Goal: Task Accomplishment & Management: Use online tool/utility

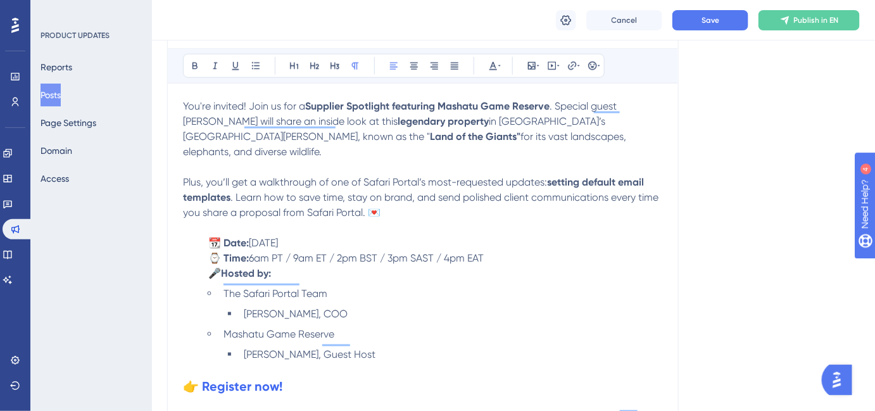
click at [307, 288] on span "The Safari Portal Team" at bounding box center [276, 294] width 104 height 12
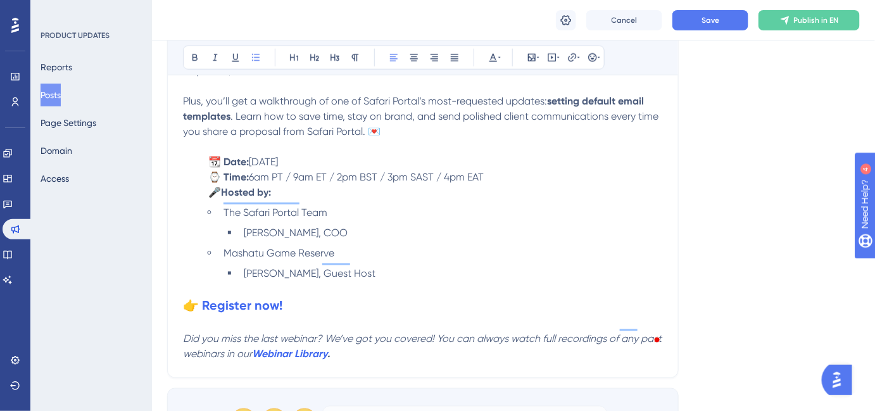
scroll to position [639, 0]
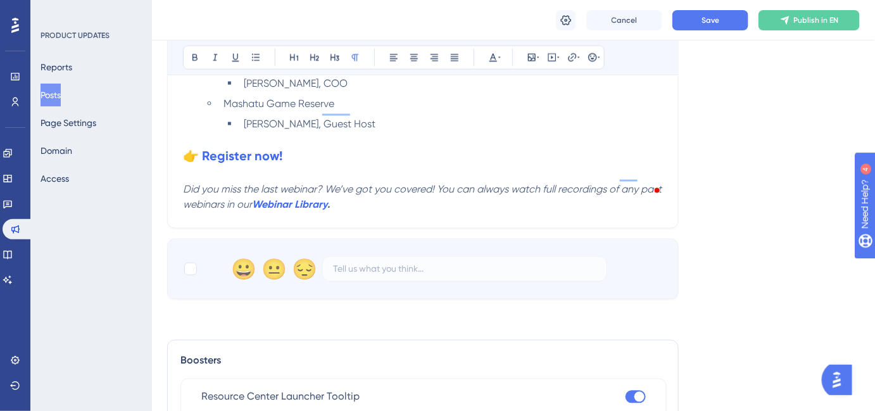
click at [248, 132] on p "To enrich screen reader interactions, please activate Accessibility in Grammarl…" at bounding box center [423, 139] width 480 height 15
click at [243, 148] on strong "👉 Register now!" at bounding box center [232, 155] width 99 height 15
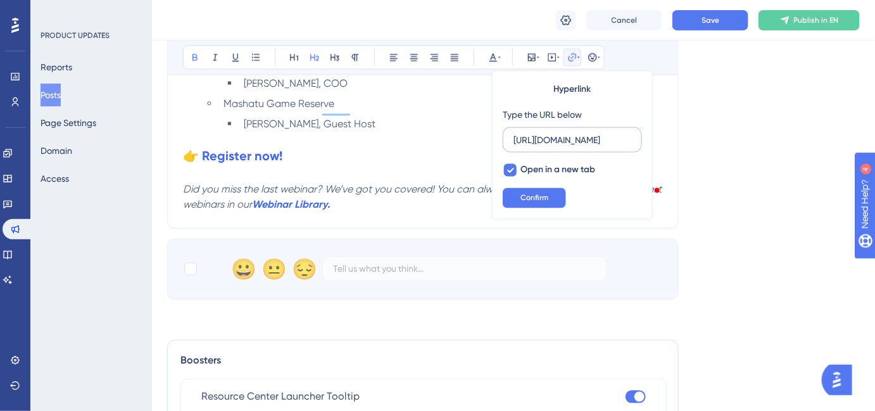
click at [549, 148] on label "https://us02web.zoom.us/webinar/register/WN_wl81yFDtS6GEuA64dofJ9A?utm_medium=e…" at bounding box center [572, 139] width 139 height 25
click at [549, 147] on input "https://us02web.zoom.us/webinar/register/WN_wl81yFDtS6GEuA64dofJ9A?utm_medium=e…" at bounding box center [573, 140] width 118 height 14
click at [549, 148] on label "https://us02web.zoom.us/webinar/register/WN_wl81yFDtS6GEuA64dofJ9A?utm_medium=e…" at bounding box center [572, 139] width 139 height 25
click at [549, 147] on input "https://us02web.zoom.us/webinar/register/WN_wl81yFDtS6GEuA64dofJ9A?utm_medium=e…" at bounding box center [573, 140] width 118 height 14
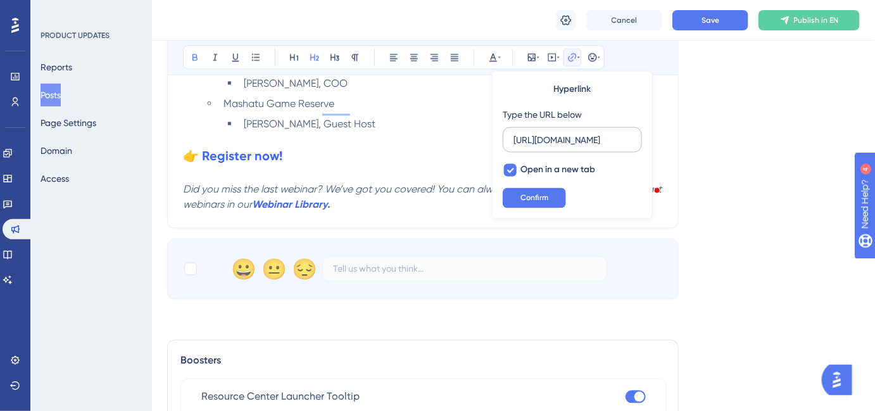
scroll to position [0, 0]
click at [549, 148] on label "https://us02web.zoom.us/webinar/register/WN_wl81yFDtS6GEuA64dofJ9A?utm_medium=e…" at bounding box center [572, 139] width 139 height 25
click at [549, 147] on input "https://us02web.zoom.us/webinar/register/WN_wl81yFDtS6GEuA64dofJ9A?utm_medium=e…" at bounding box center [573, 140] width 118 height 14
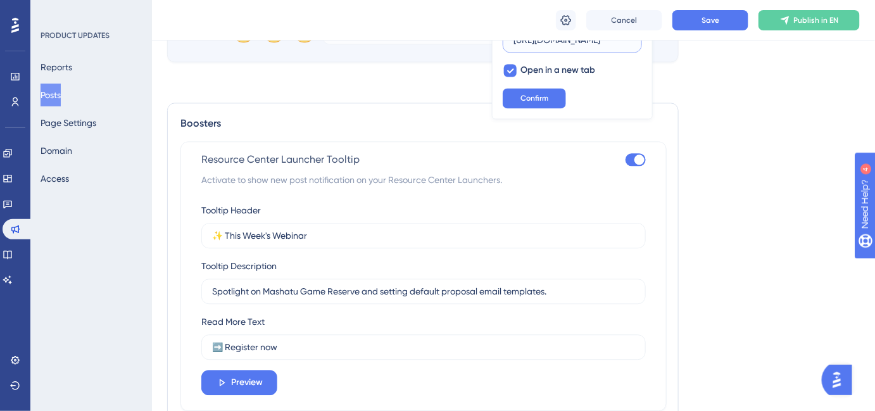
scroll to position [927, 0]
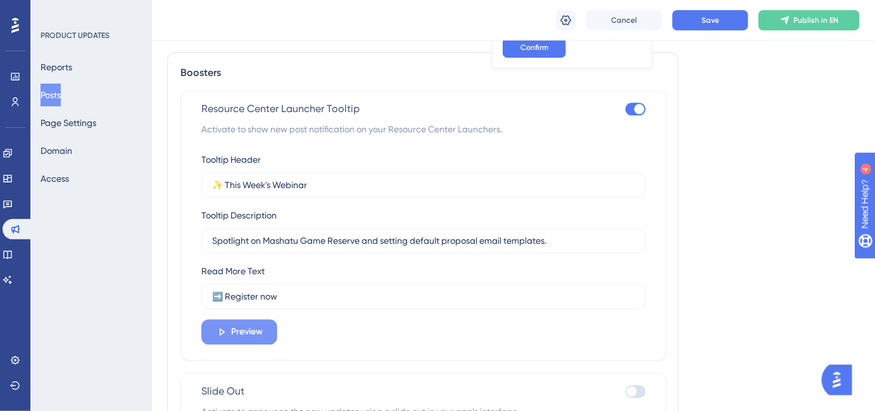
click at [256, 324] on span "Preview" at bounding box center [247, 331] width 32 height 15
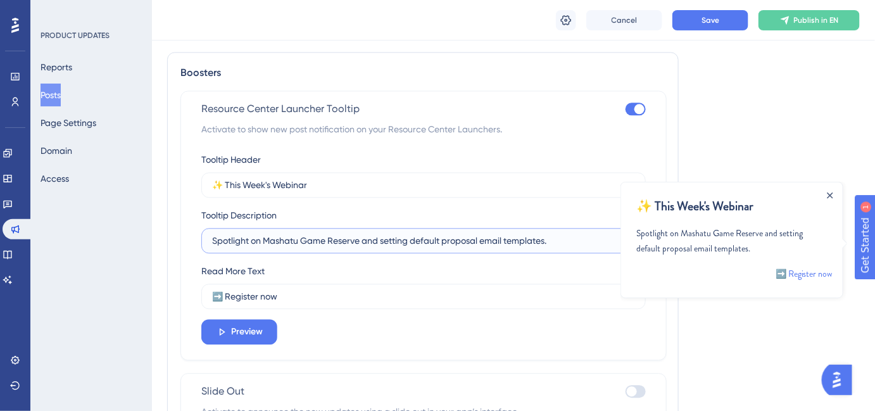
click at [465, 234] on input "Spotlight on Mashatu Game Reserve and setting default proposal email templates." at bounding box center [423, 241] width 423 height 14
type input "Spotlight on Mashatu Game Reserve and setting default email templates."
click at [731, 18] on button "Save" at bounding box center [711, 20] width 76 height 20
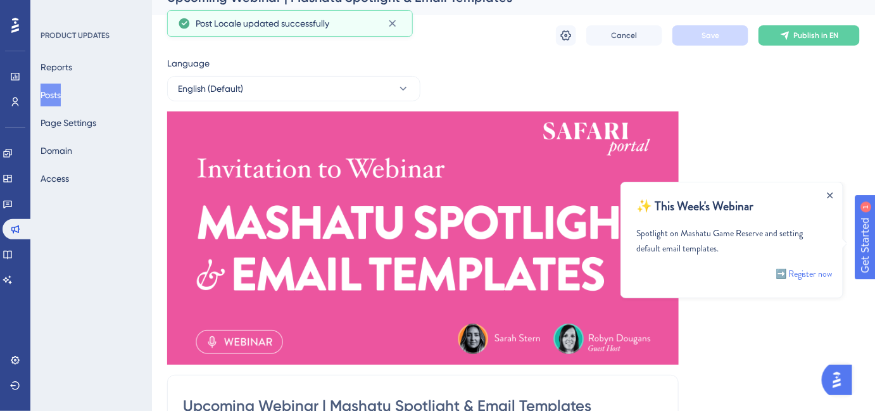
scroll to position [0, 0]
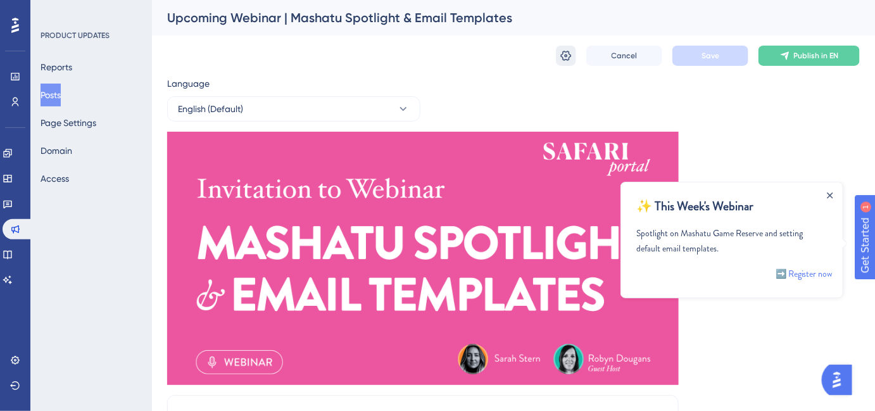
click at [560, 58] on icon at bounding box center [566, 55] width 13 height 13
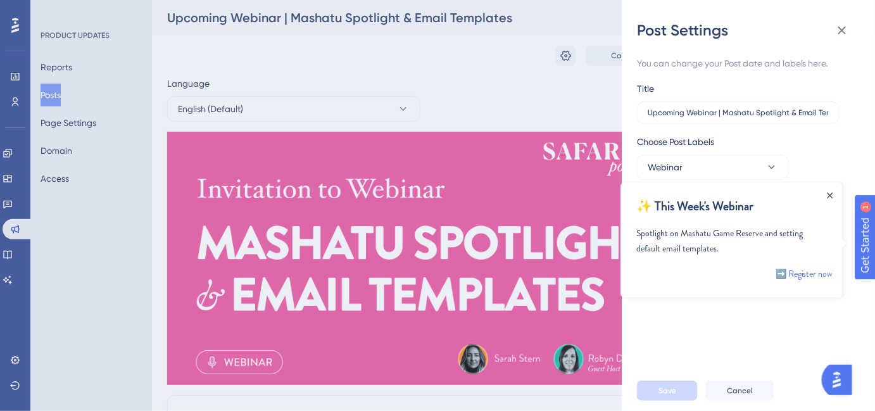
click at [833, 193] on div at bounding box center [830, 194] width 10 height 10
click at [829, 193] on icon "Close Announcement" at bounding box center [829, 195] width 6 height 6
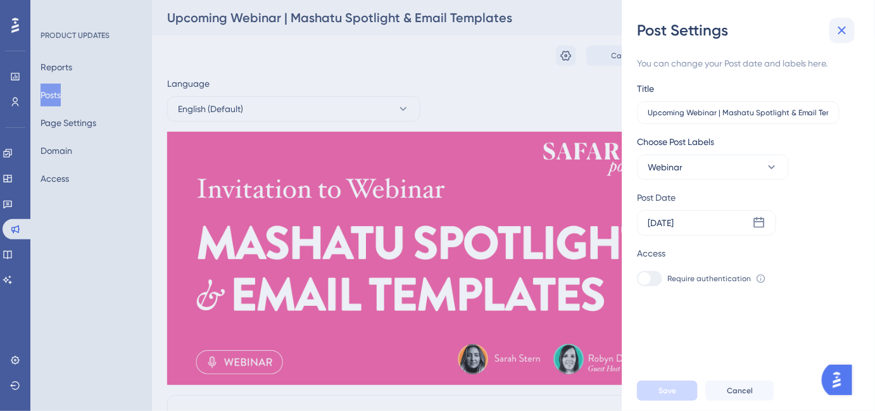
click at [834, 40] on button at bounding box center [842, 30] width 25 height 25
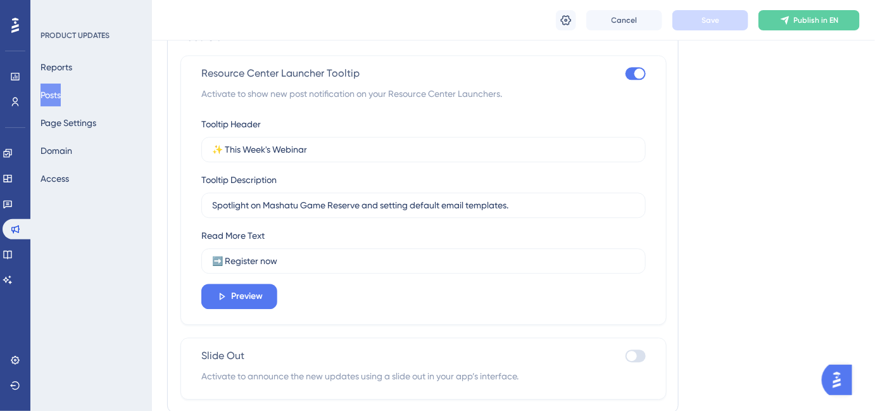
scroll to position [997, 0]
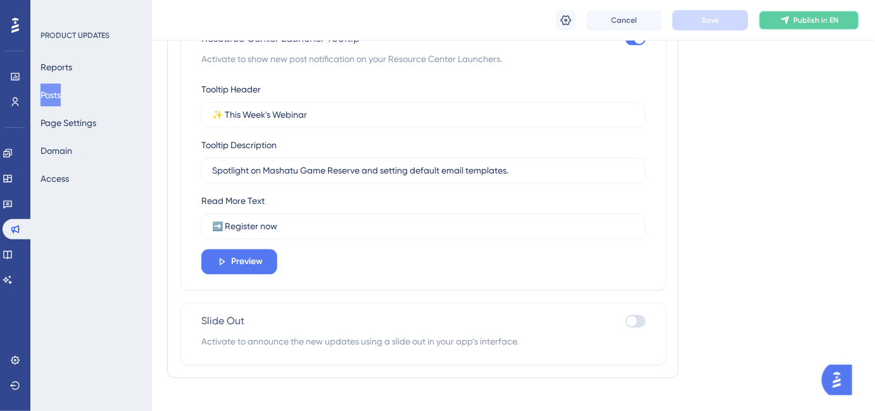
click at [824, 20] on span "Publish in EN" at bounding box center [816, 20] width 45 height 10
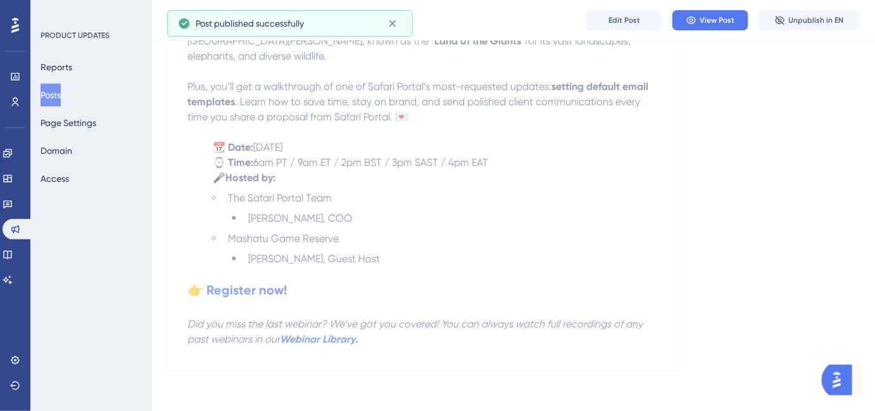
scroll to position [500, 0]
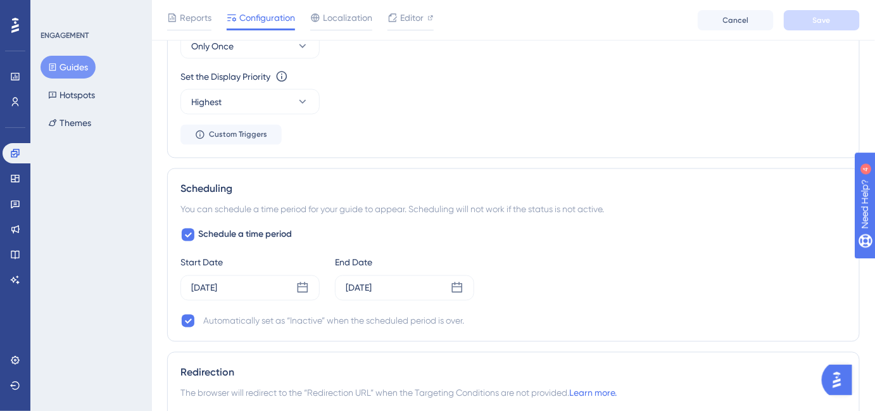
scroll to position [690, 0]
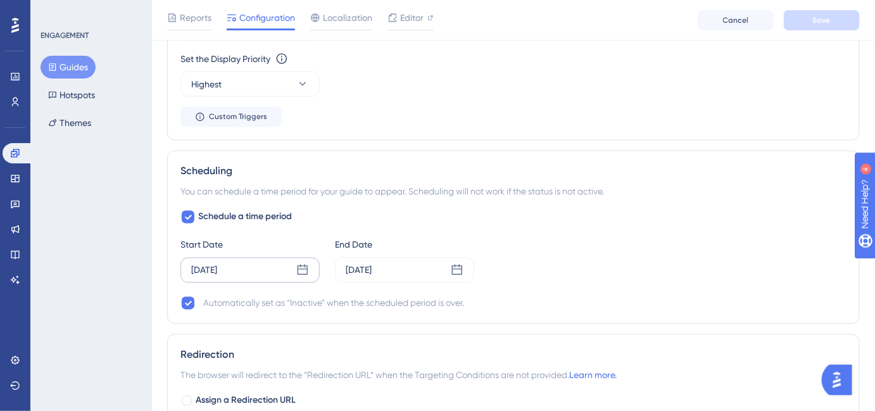
click at [305, 278] on div "[DATE]" at bounding box center [249, 270] width 139 height 25
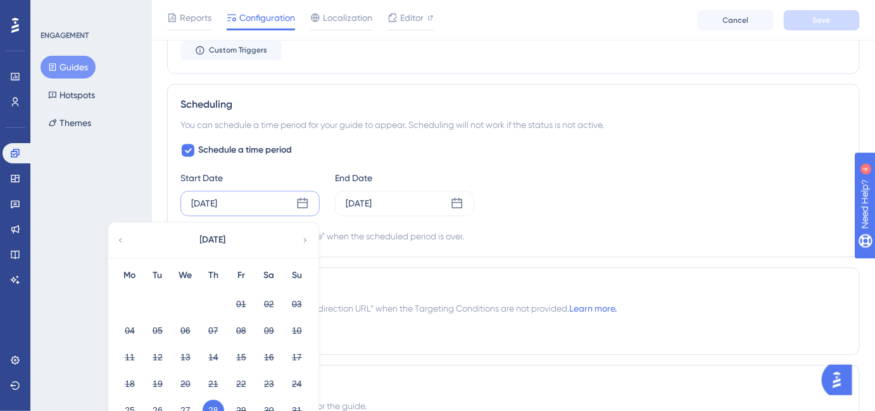
scroll to position [863, 0]
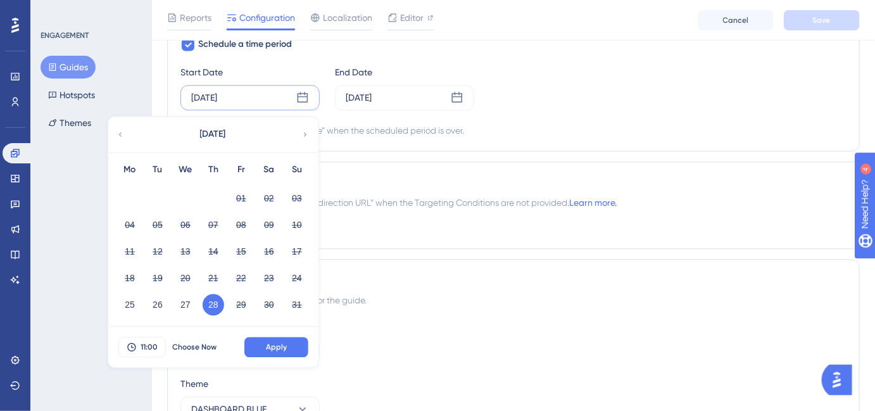
click at [408, 293] on div "Choose the container and theme for the guide." at bounding box center [513, 300] width 666 height 15
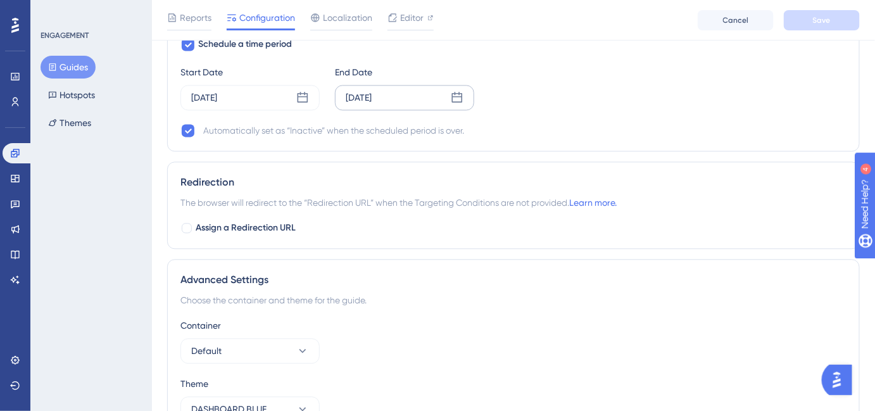
click at [412, 97] on div "[DATE]" at bounding box center [404, 97] width 139 height 25
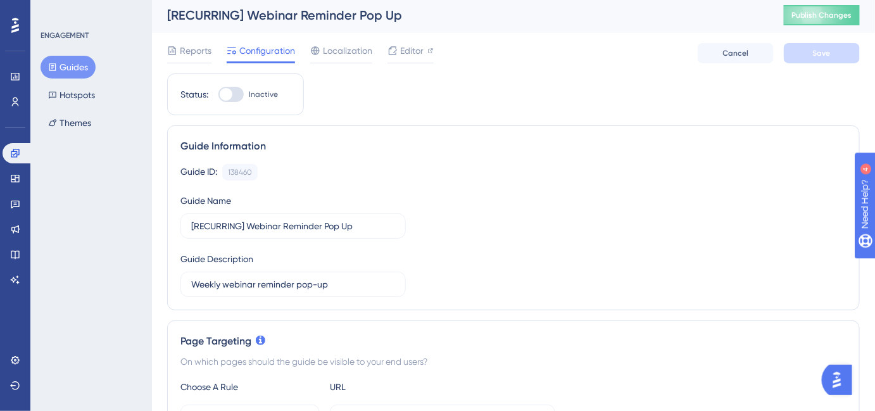
scroll to position [0, 0]
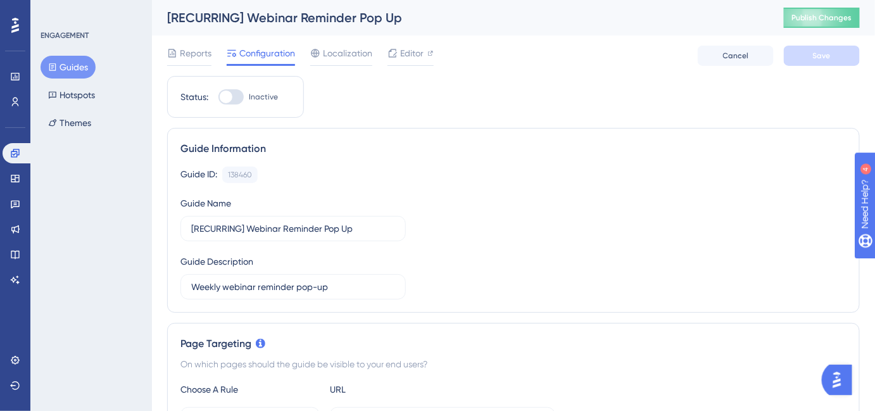
click at [231, 97] on div at bounding box center [226, 97] width 13 height 13
click at [218, 97] on input "Inactive" at bounding box center [218, 97] width 1 height 1
checkbox input "true"
click at [848, 54] on button "Save" at bounding box center [822, 56] width 76 height 20
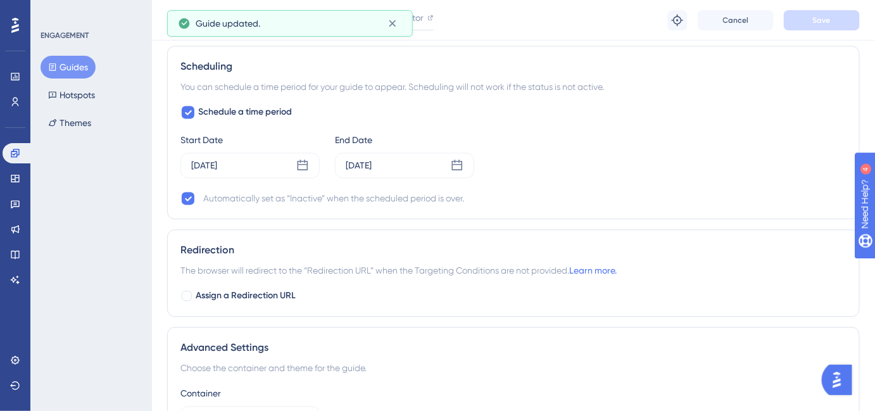
scroll to position [806, 0]
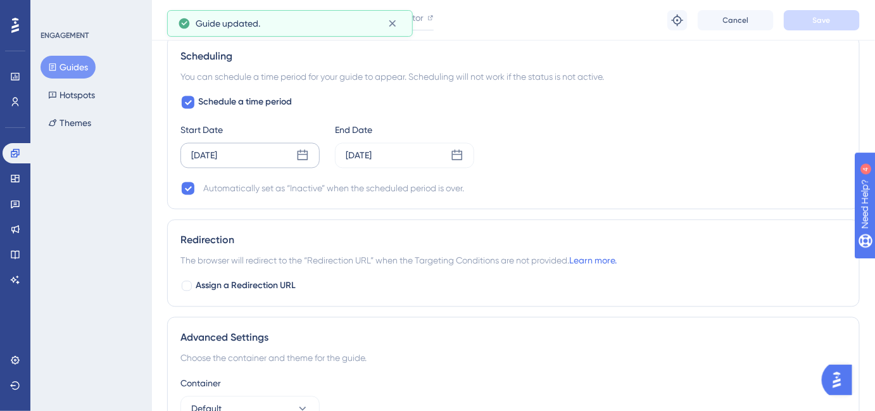
click at [282, 142] on div "[DATE]" at bounding box center [249, 154] width 139 height 25
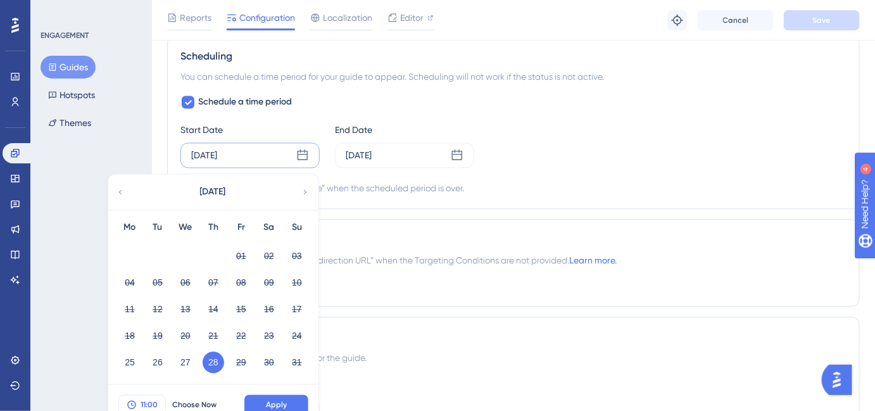
click at [153, 402] on span "11:00" at bounding box center [149, 405] width 17 height 10
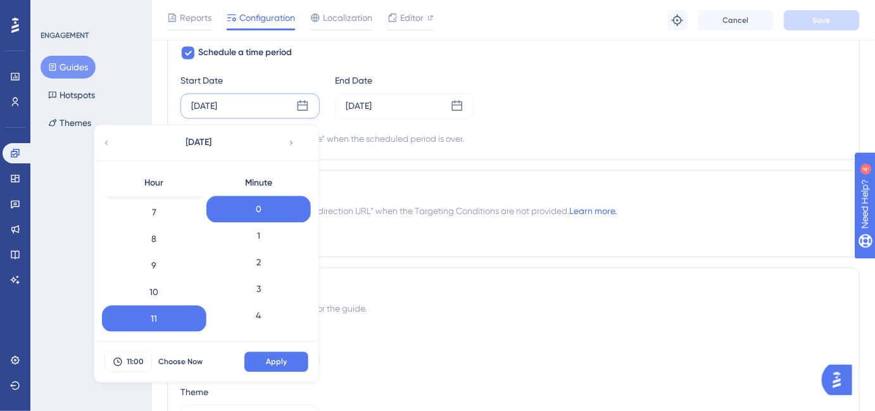
scroll to position [123, 0]
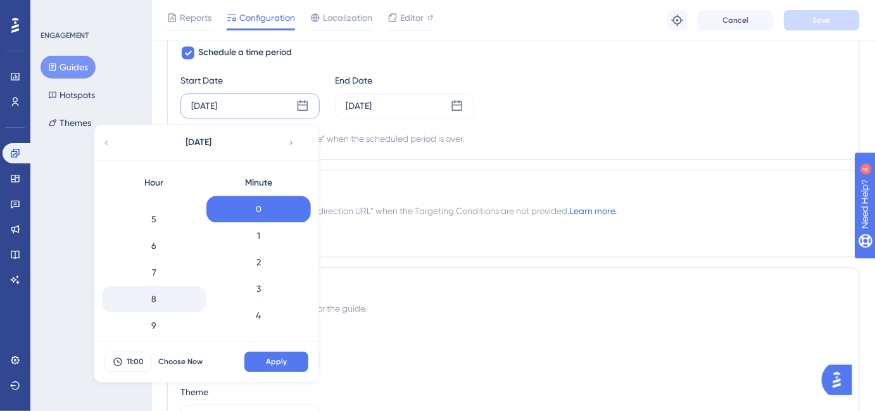
click at [156, 293] on div "8" at bounding box center [154, 299] width 104 height 27
click at [260, 362] on button "Apply" at bounding box center [276, 361] width 64 height 20
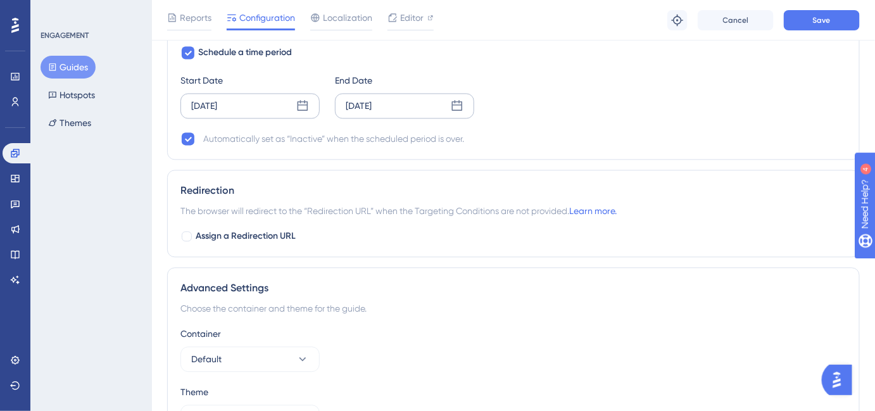
click at [372, 106] on div "[DATE]" at bounding box center [359, 105] width 26 height 15
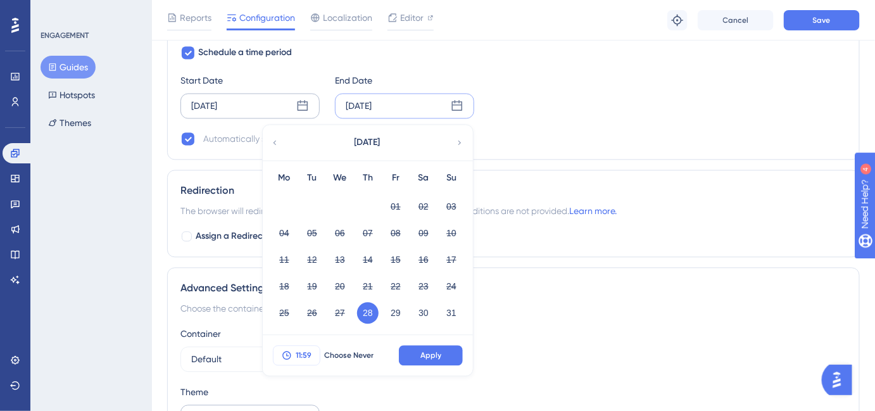
click at [307, 346] on button "11:59" at bounding box center [296, 355] width 47 height 20
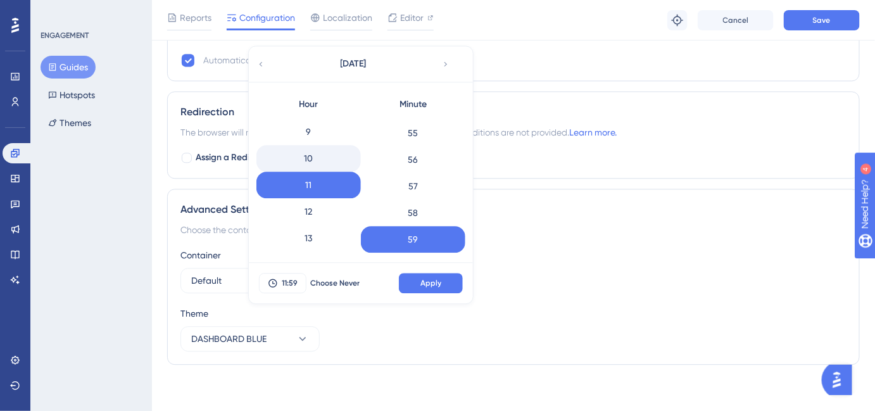
scroll to position [180, 0]
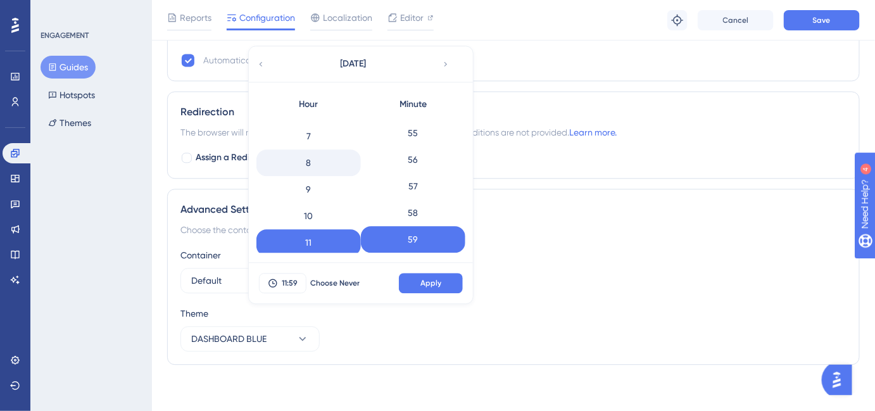
click at [308, 159] on div "8" at bounding box center [308, 162] width 104 height 27
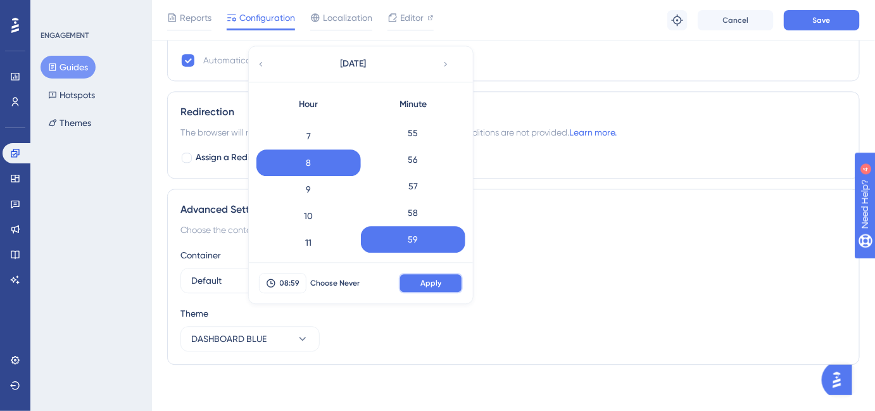
click at [415, 275] on button "Apply" at bounding box center [431, 283] width 64 height 20
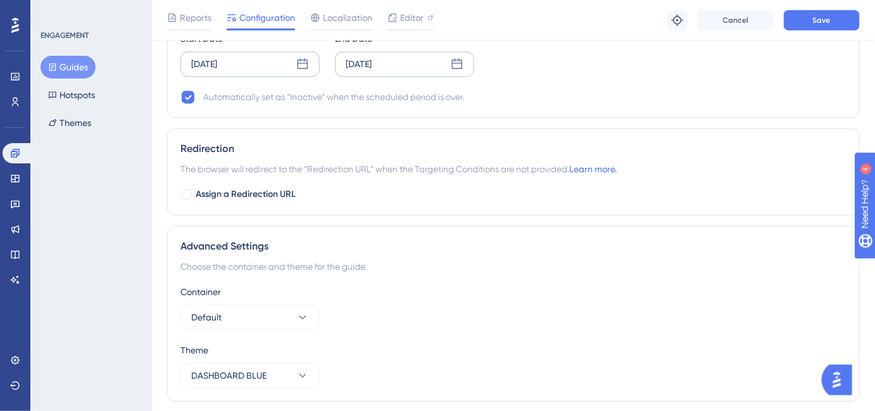
scroll to position [876, 0]
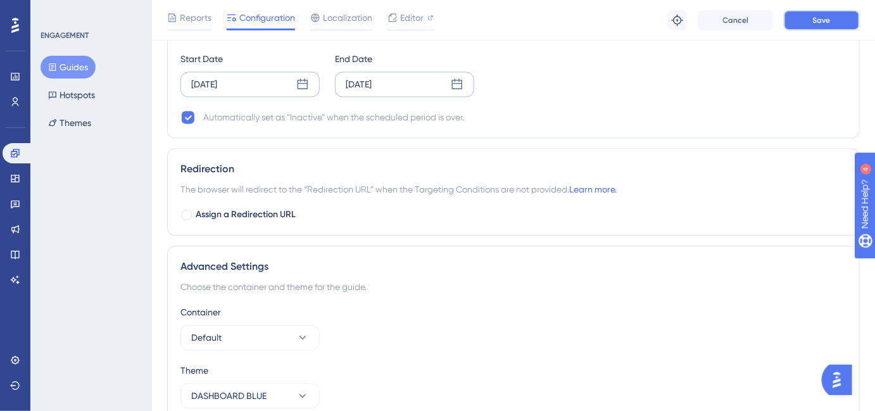
click at [800, 21] on button "Save" at bounding box center [822, 20] width 76 height 20
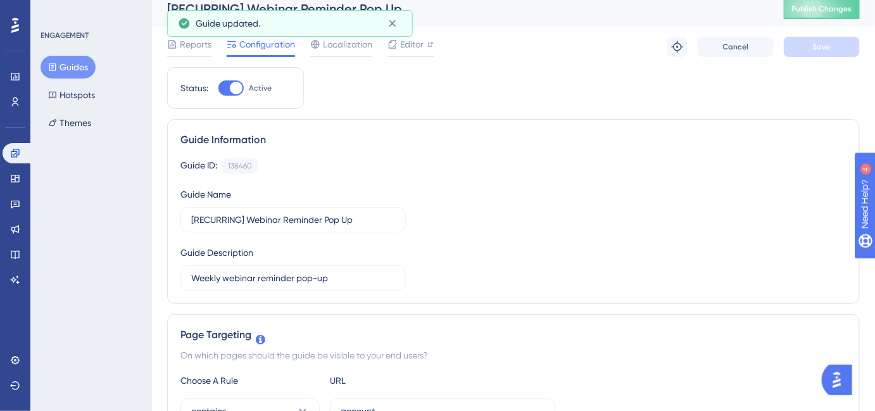
scroll to position [0, 0]
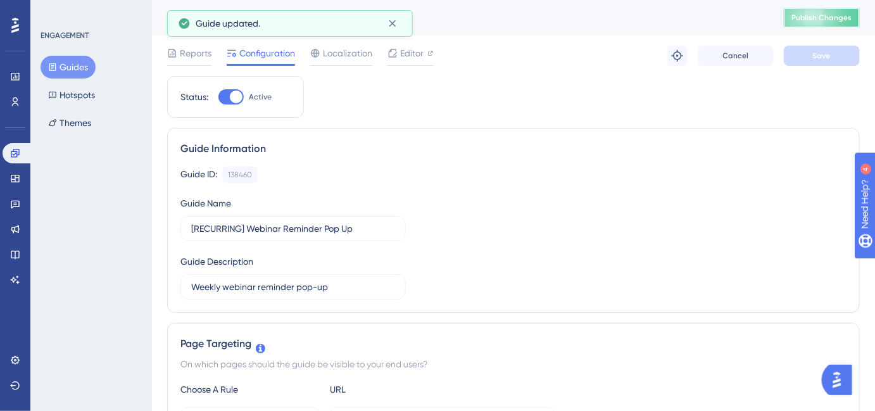
click at [0, 0] on span "Publish Changes" at bounding box center [0, 0] width 0 height 0
click at [402, 54] on span "Editor" at bounding box center [411, 53] width 23 height 15
